Goal: Check status: Check status

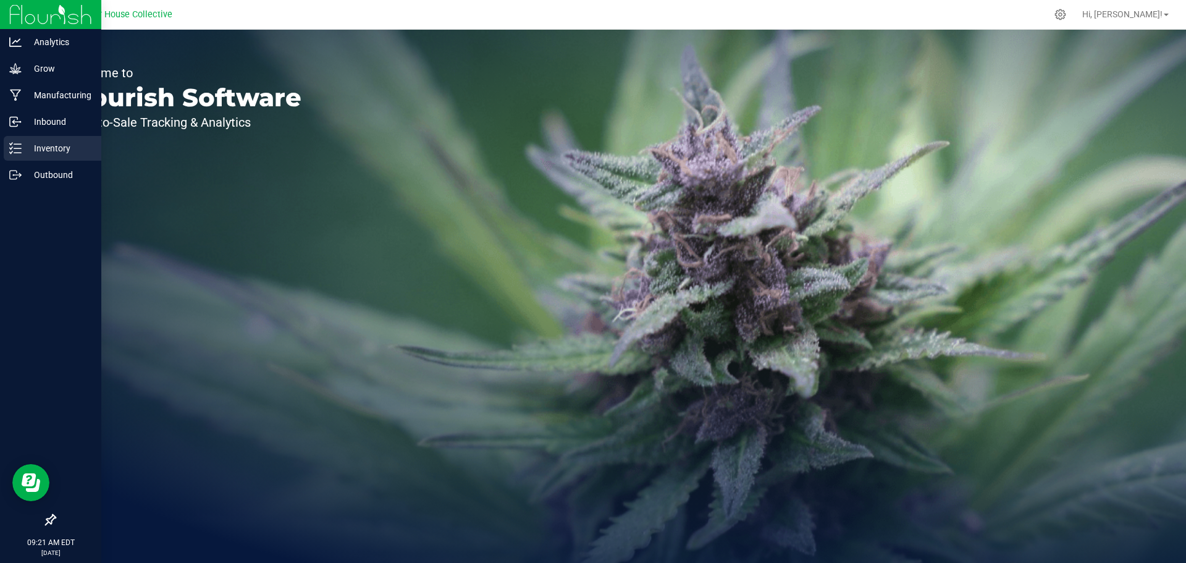
click at [58, 150] on p "Inventory" at bounding box center [59, 148] width 74 height 15
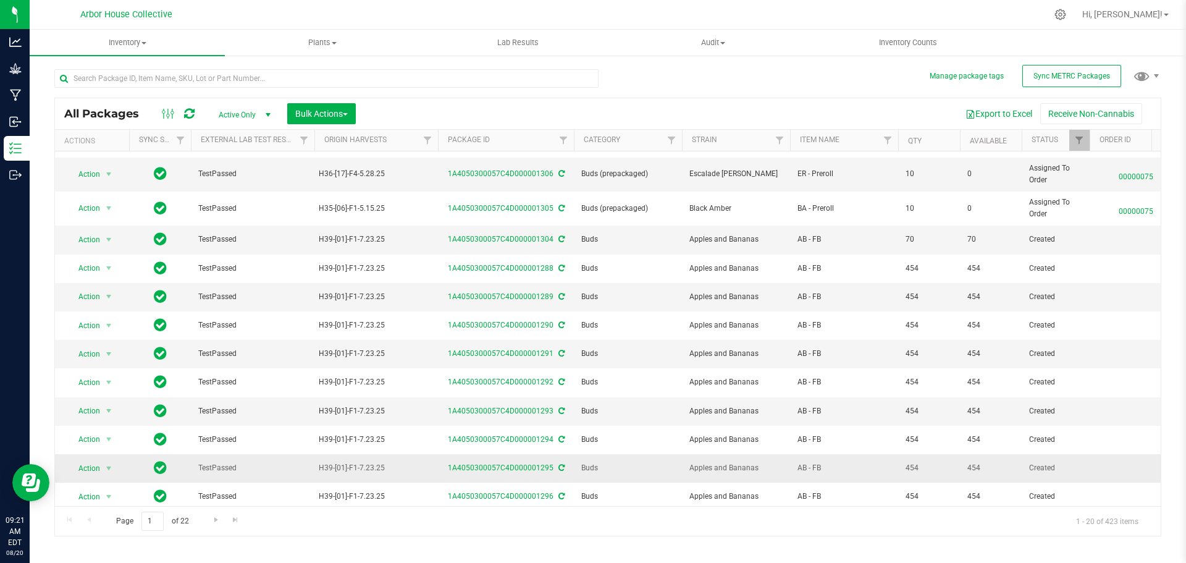
scroll to position [242, 0]
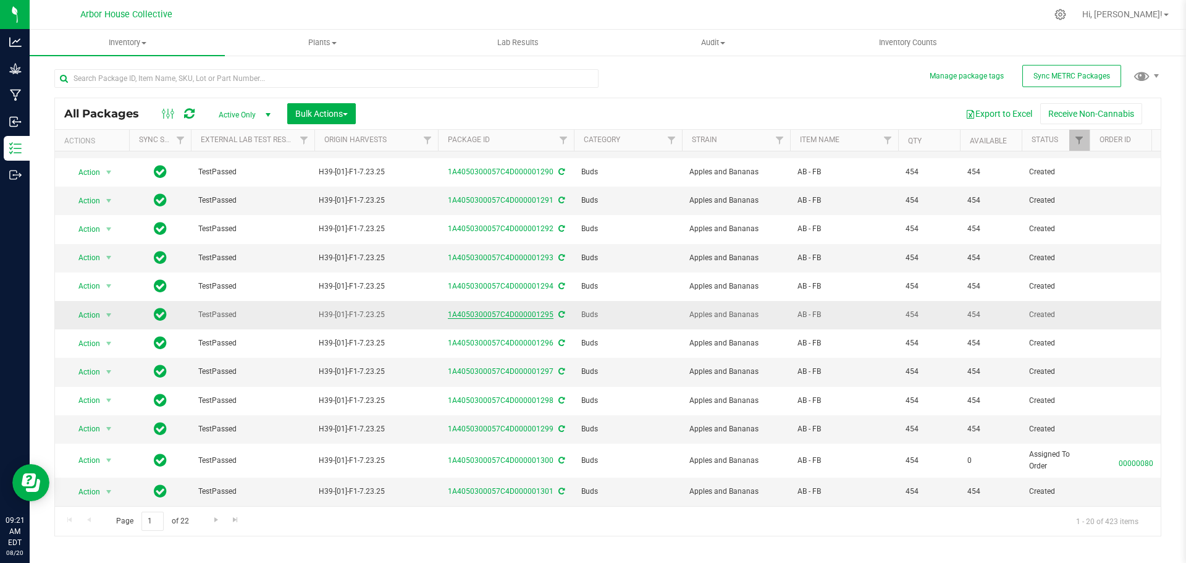
click at [479, 310] on link "1A4050300057C4D000001295" at bounding box center [501, 314] width 106 height 9
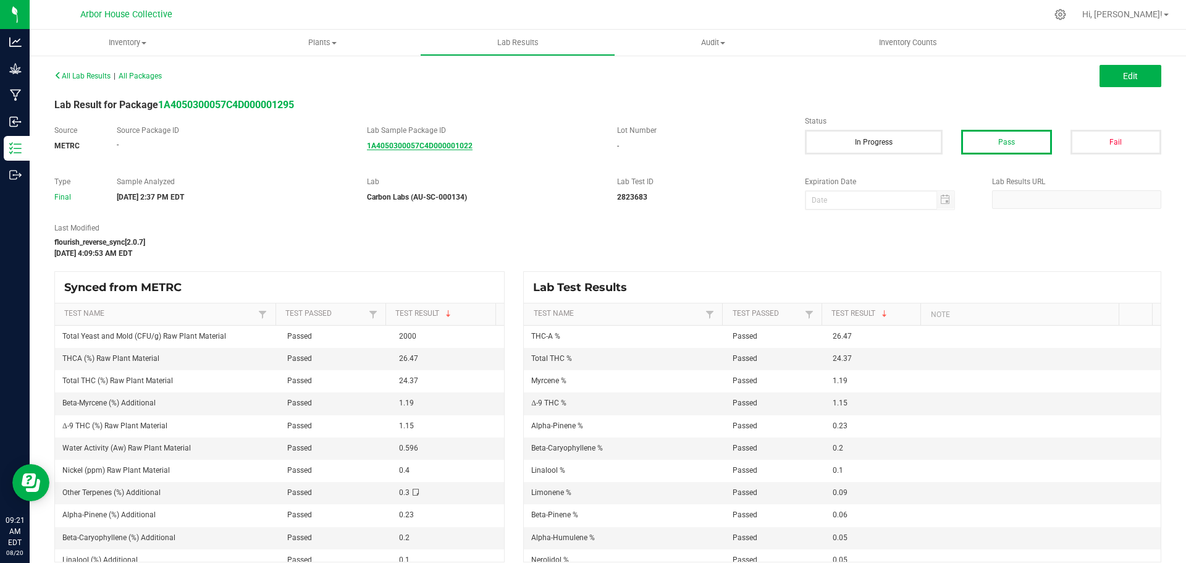
click at [419, 145] on strong "1A4050300057C4D000001022" at bounding box center [420, 145] width 106 height 9
